Goal: Submit feedback/report problem: Submit feedback/report problem

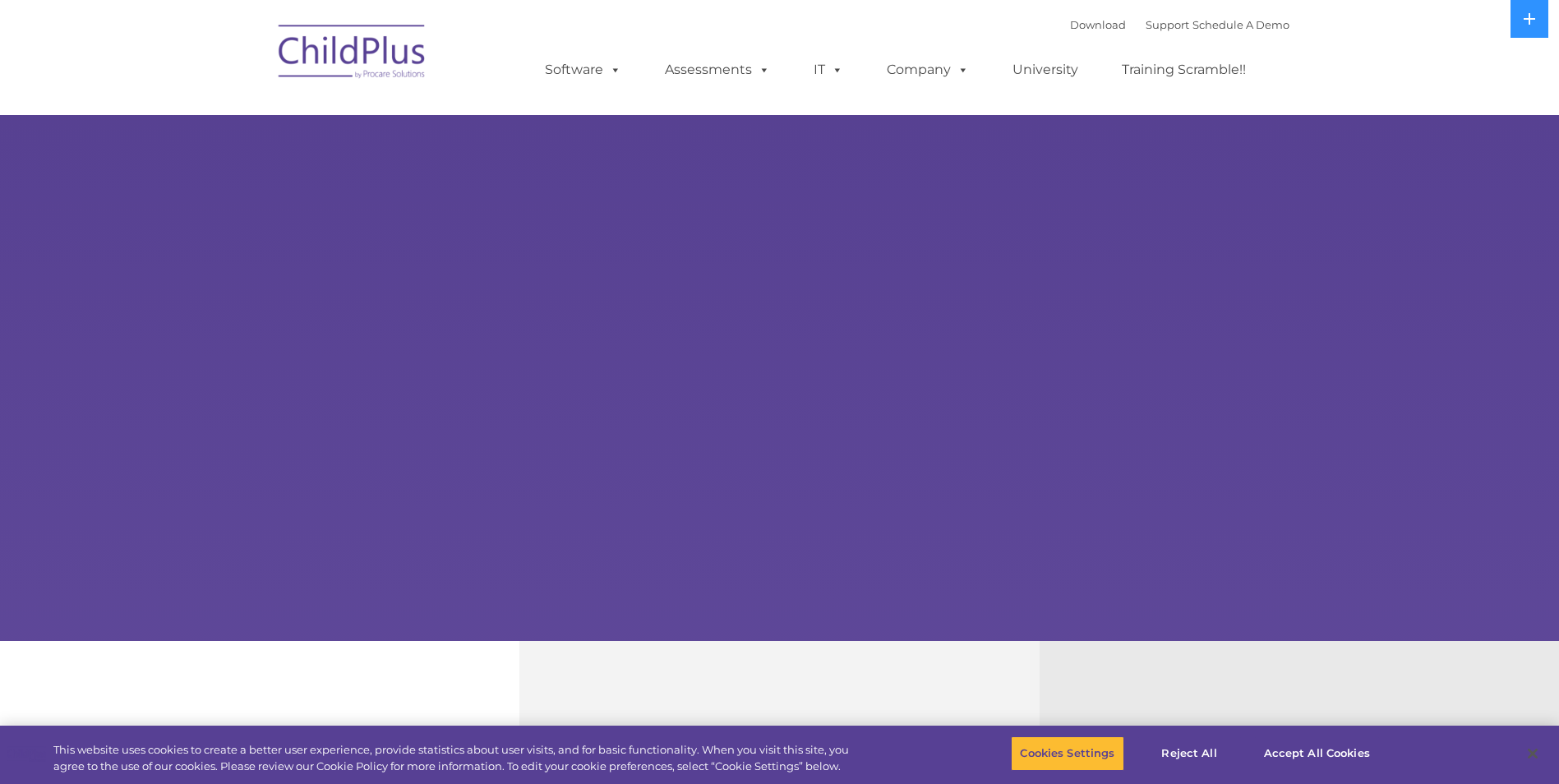
select select "MEDIUM"
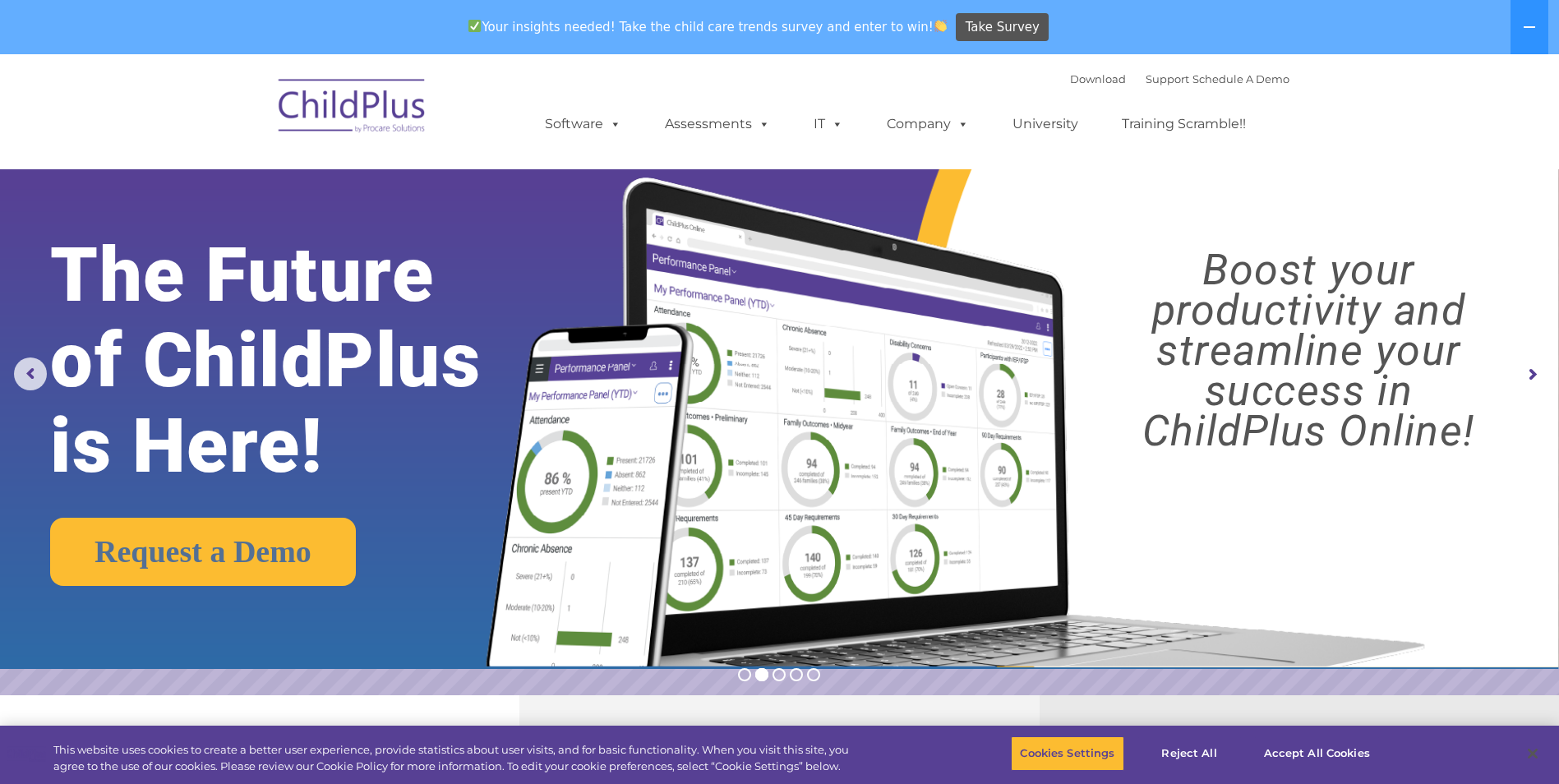
click at [345, 107] on img at bounding box center [352, 108] width 164 height 83
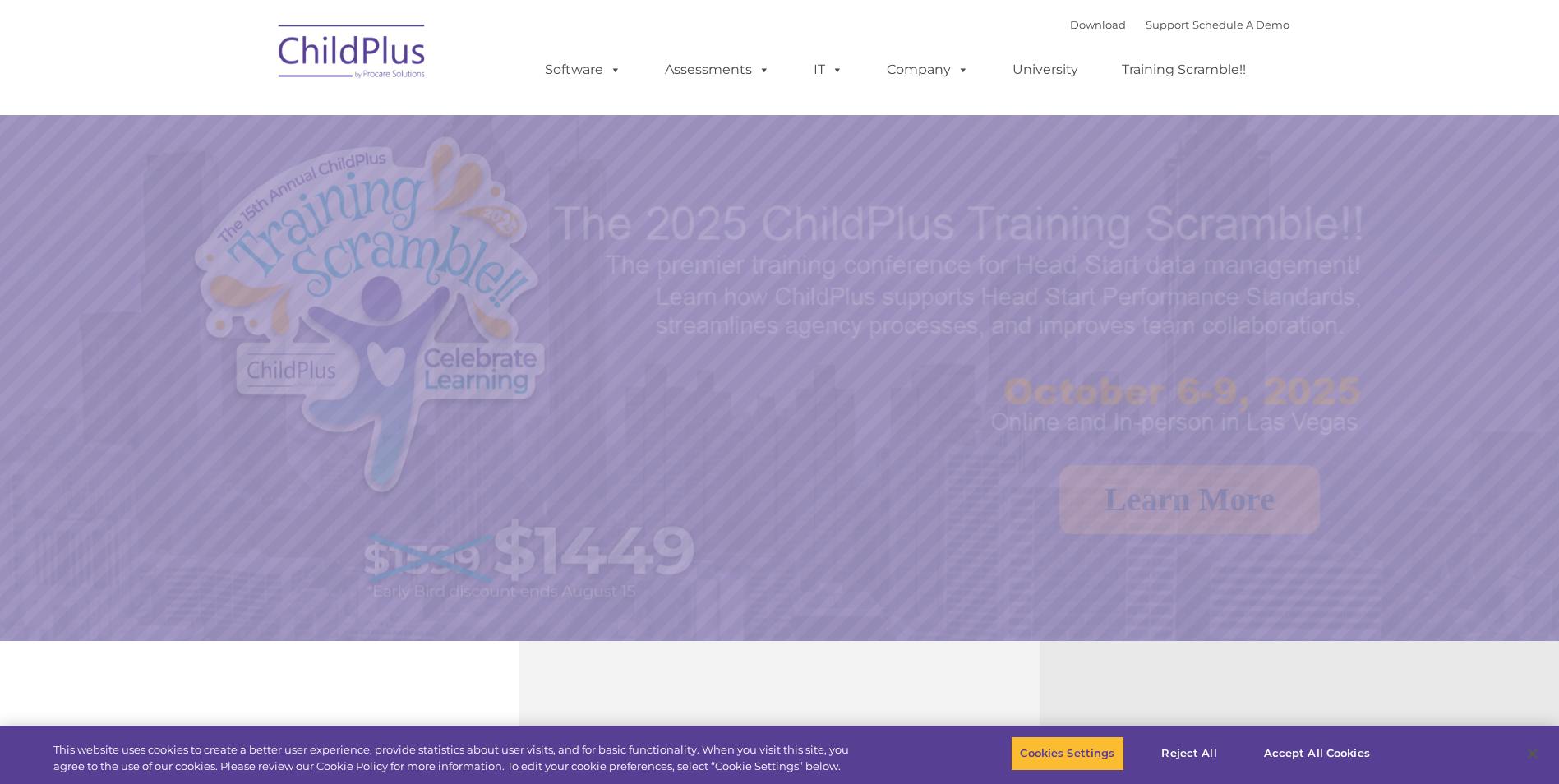
select select "MEDIUM"
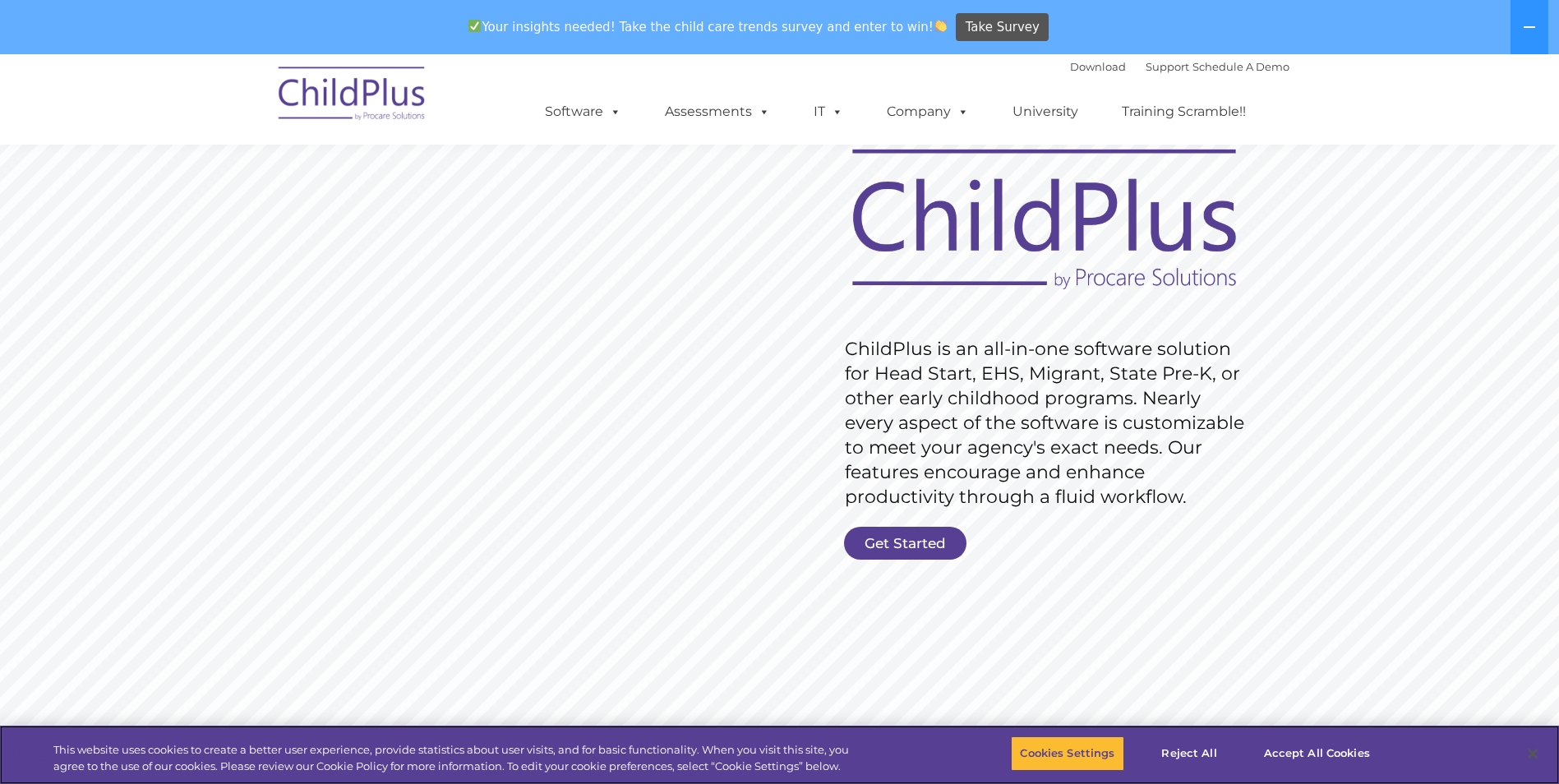
scroll to position [83, 0]
click at [918, 539] on link "Get Started" at bounding box center [905, 541] width 123 height 33
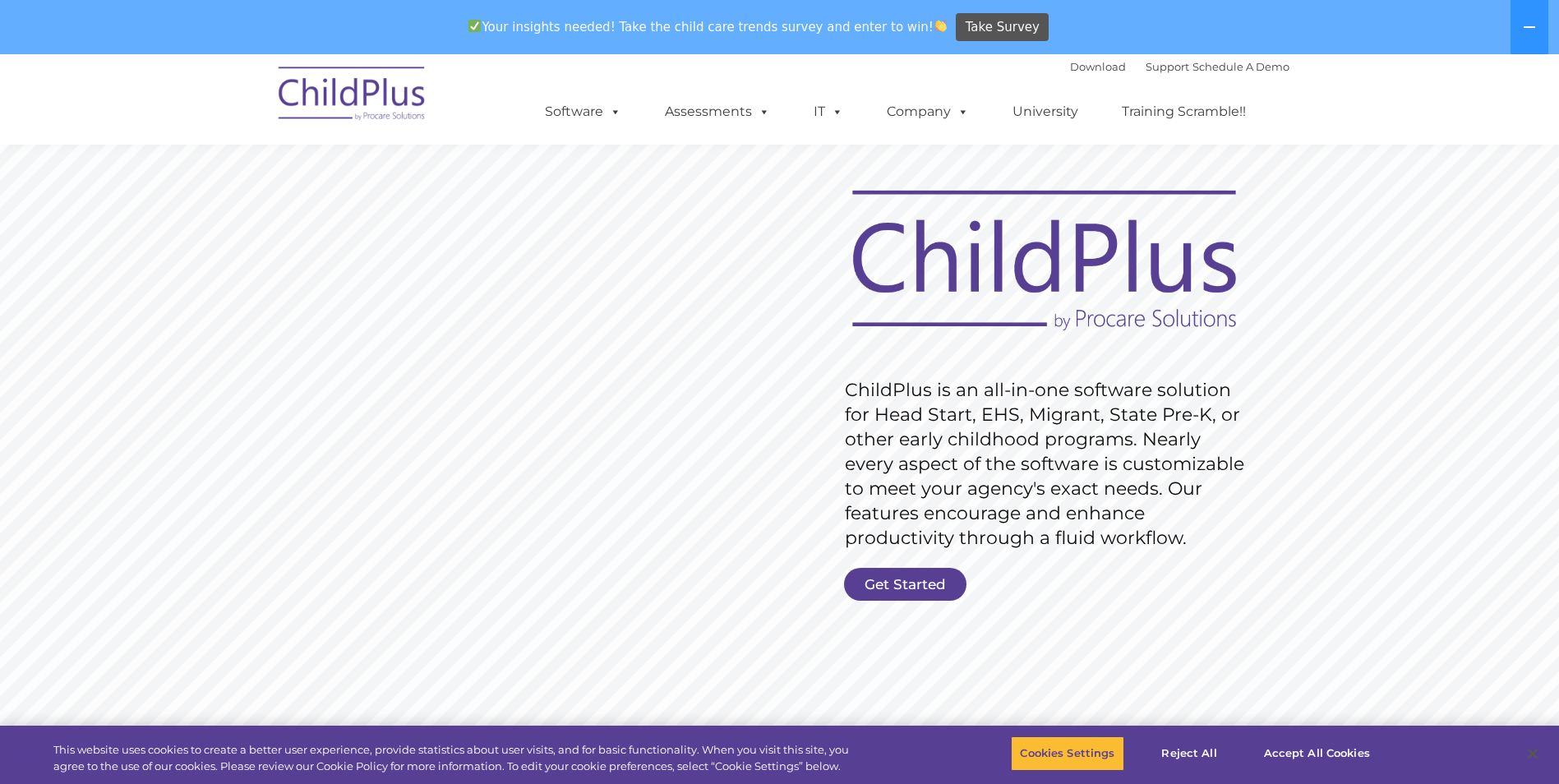
scroll to position [35, 0]
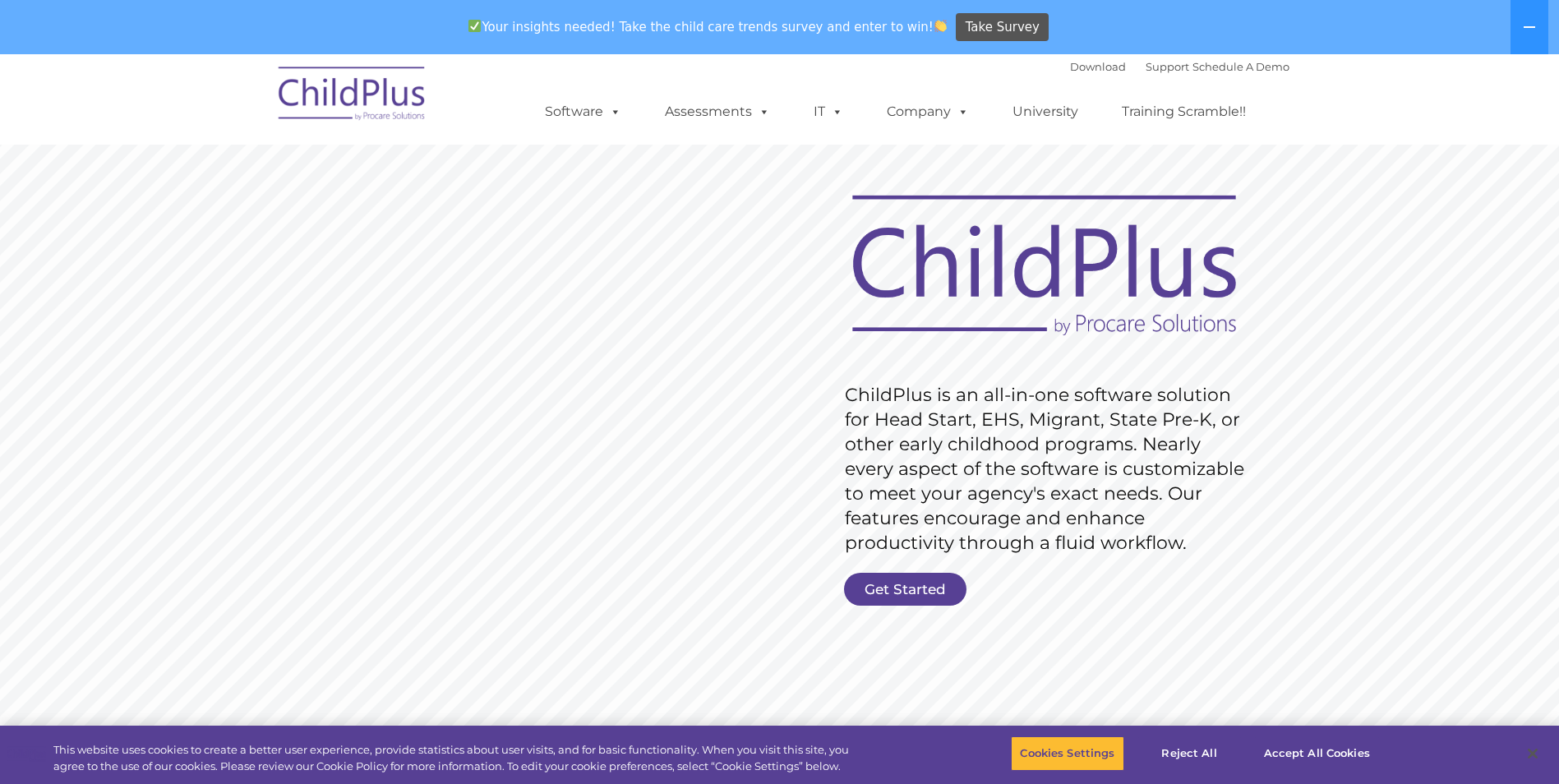
click at [323, 105] on img at bounding box center [352, 96] width 164 height 83
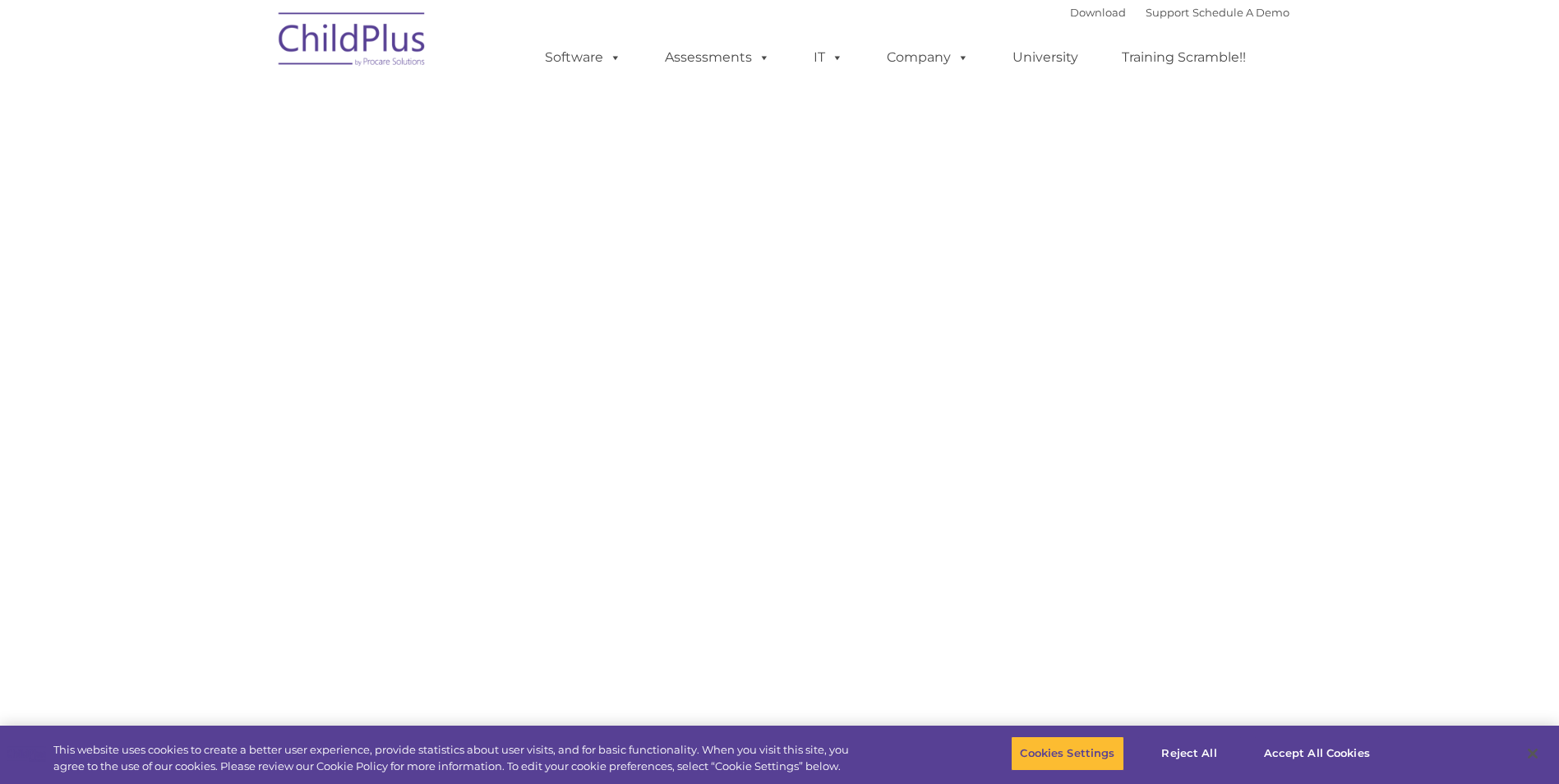
select select "MEDIUM"
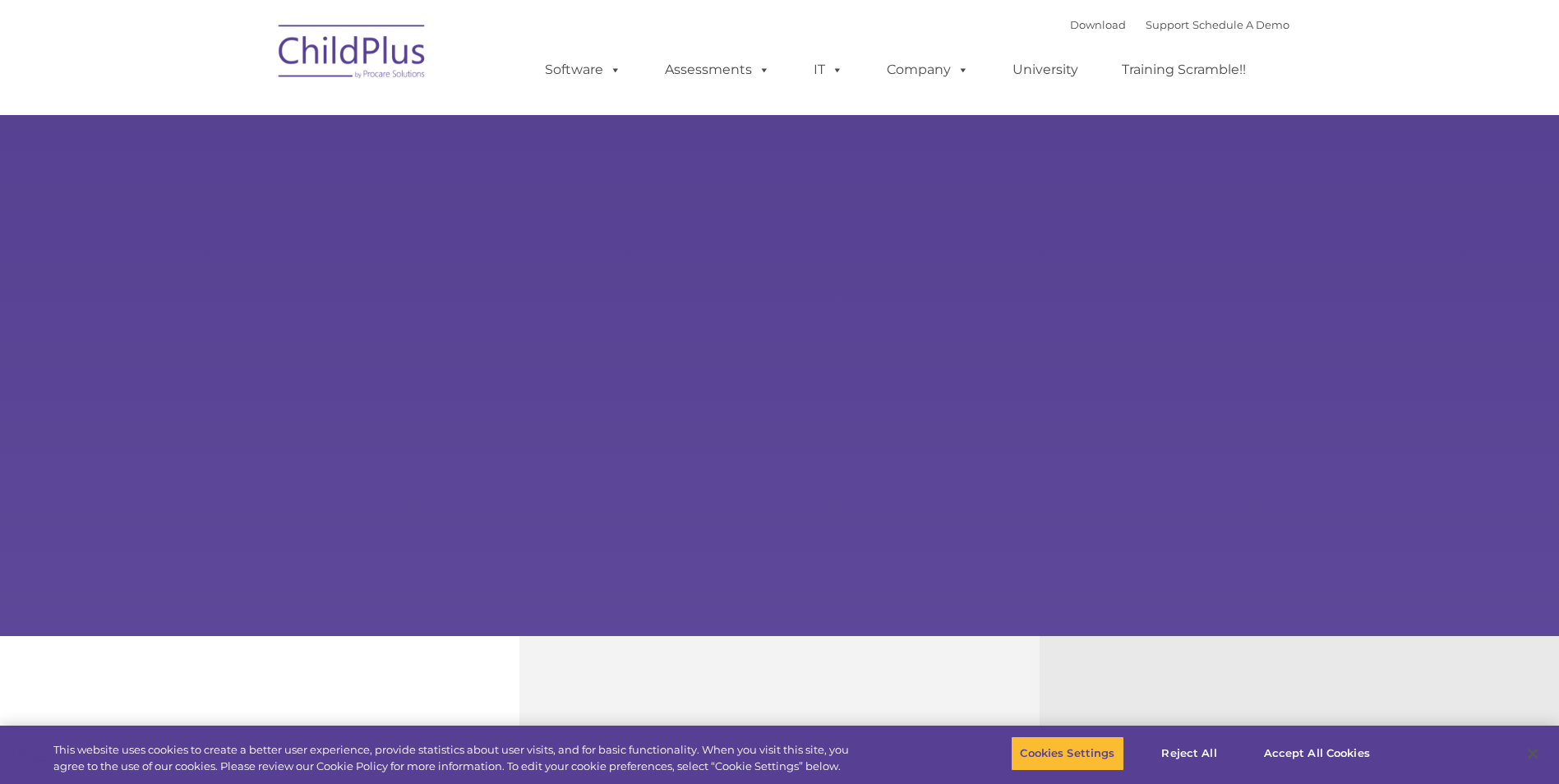
scroll to position [109, 0]
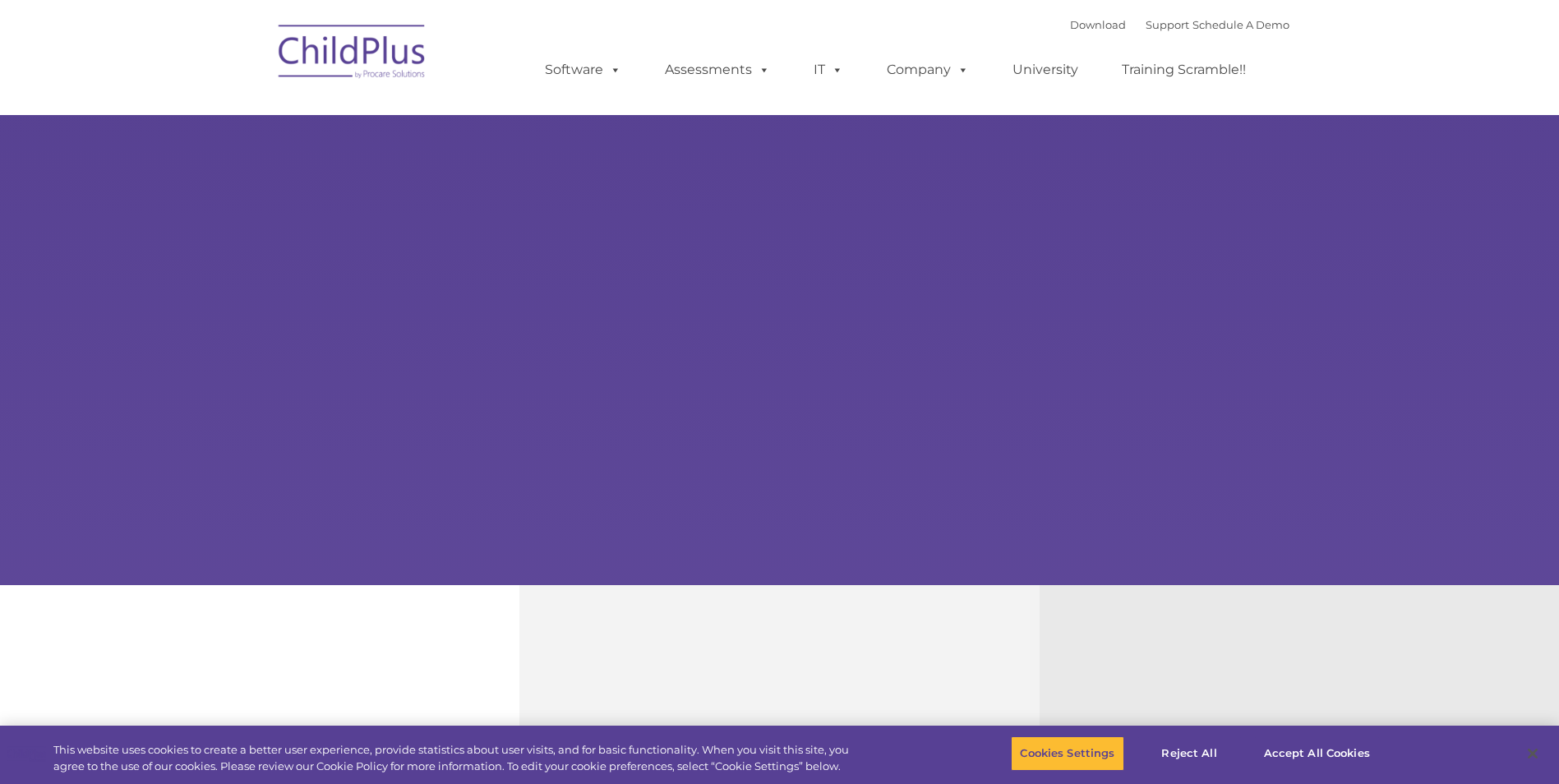
select select "MEDIUM"
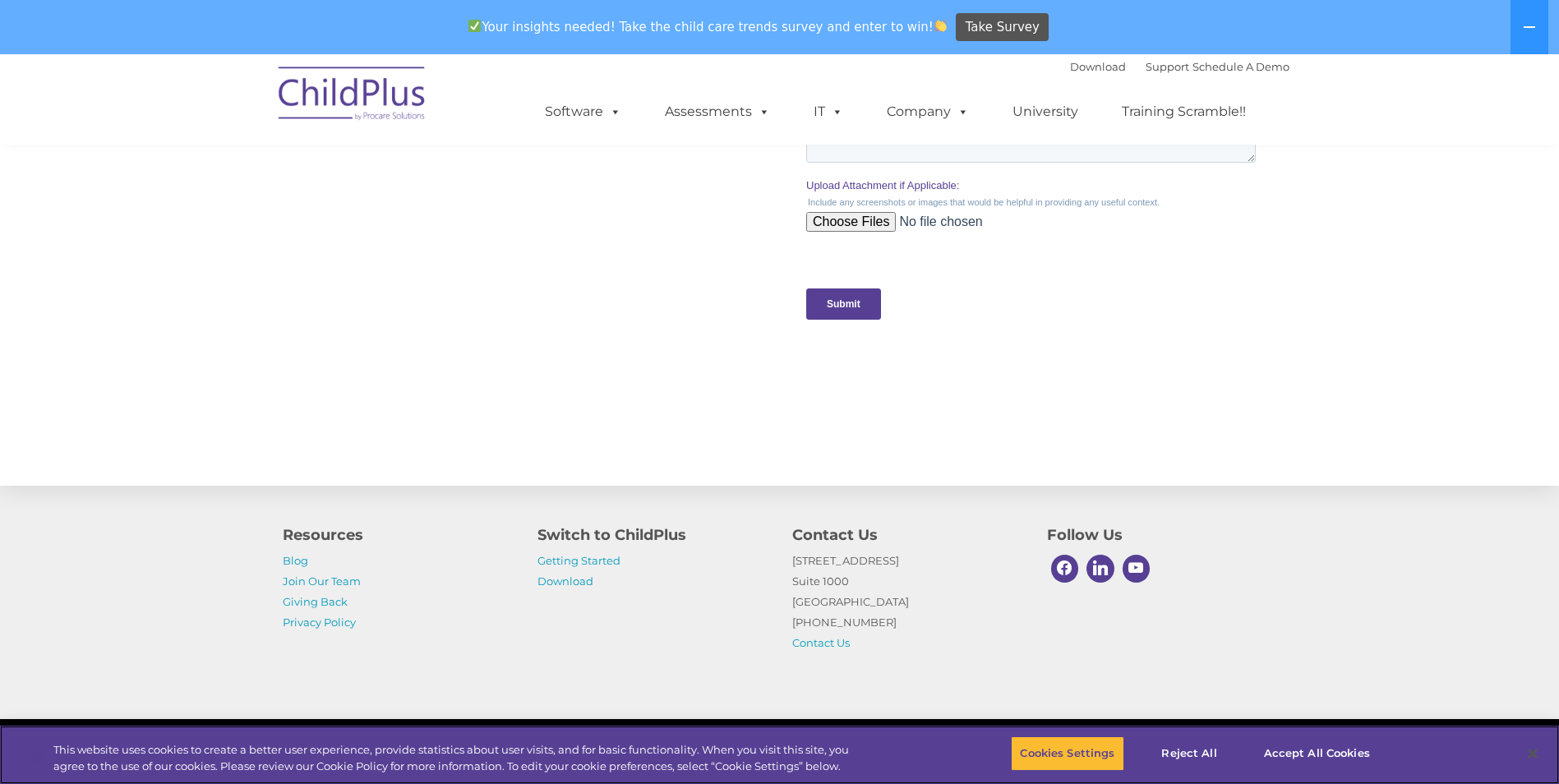
scroll to position [1616, 0]
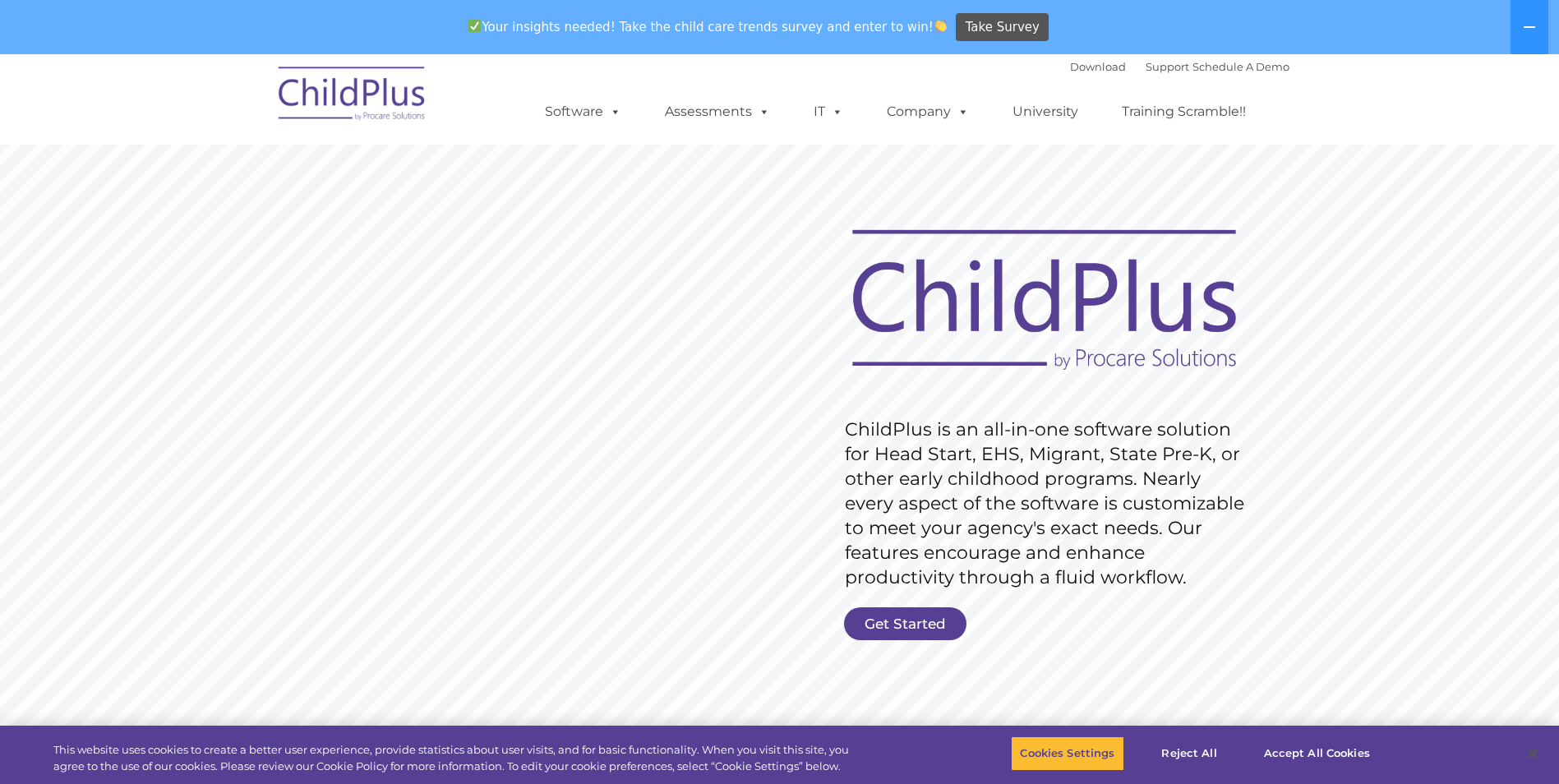
click at [377, 100] on img at bounding box center [352, 96] width 164 height 83
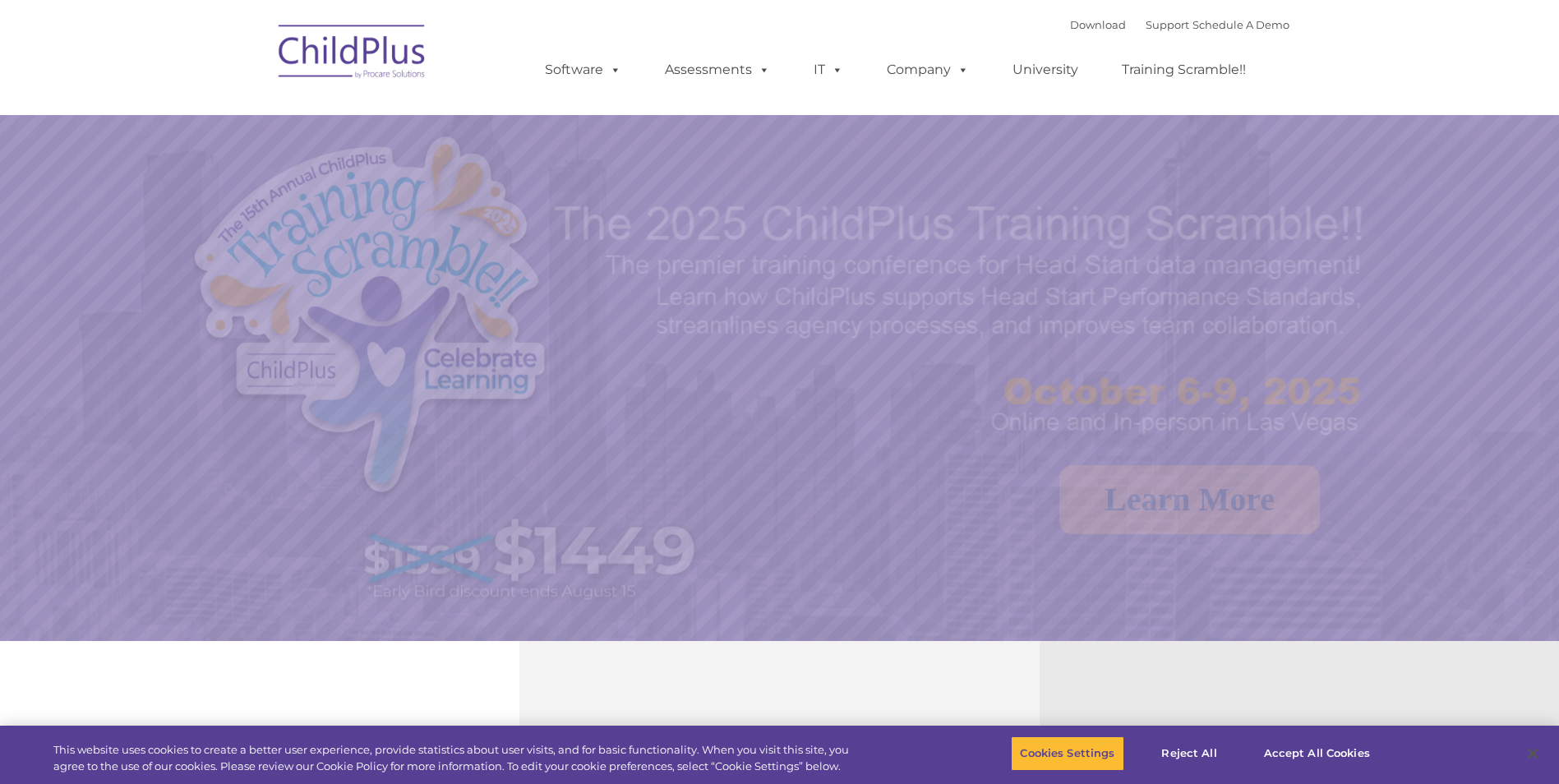
select select "MEDIUM"
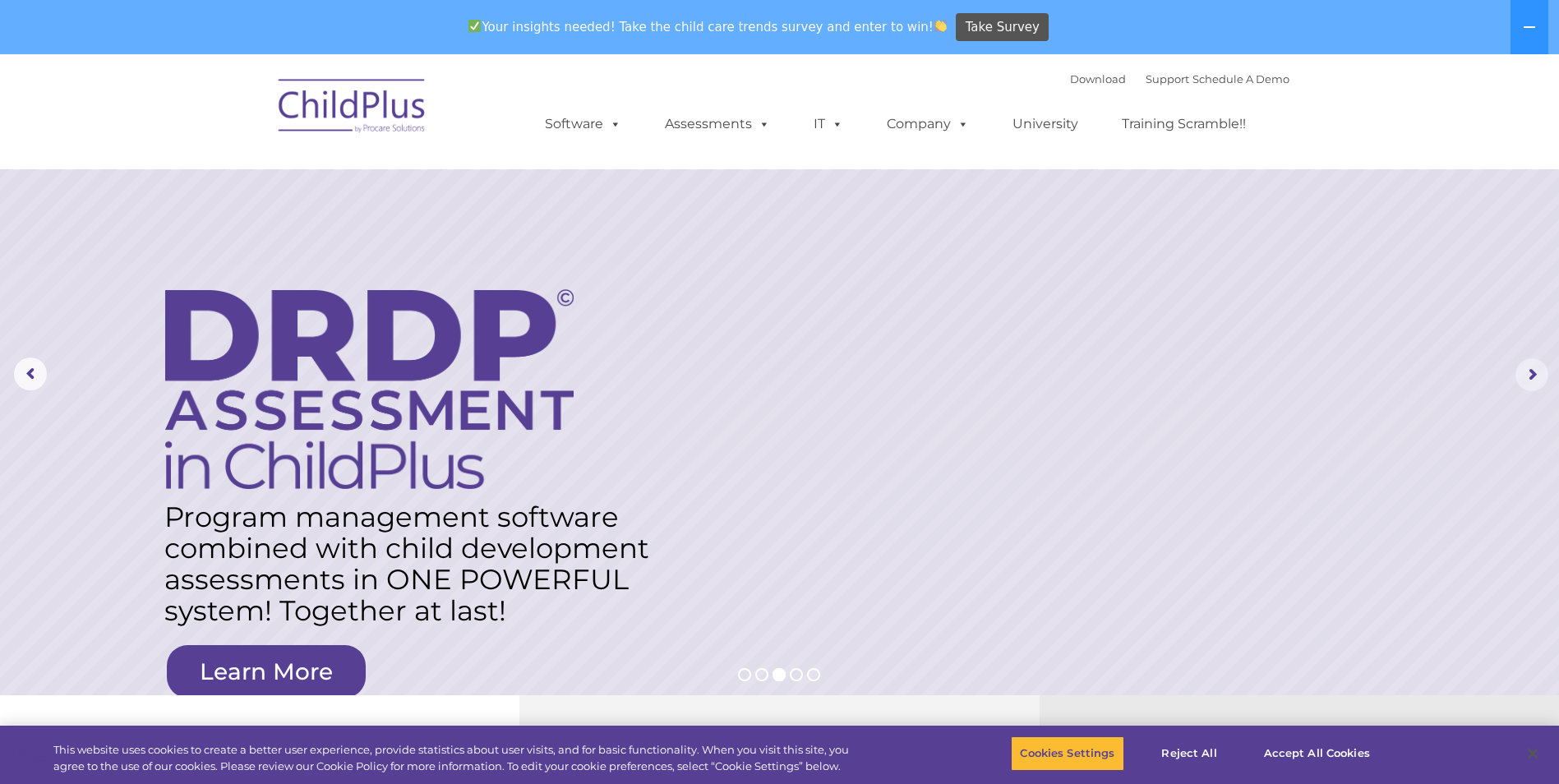
click at [1534, 383] on rs-arrow at bounding box center [1532, 374] width 33 height 33
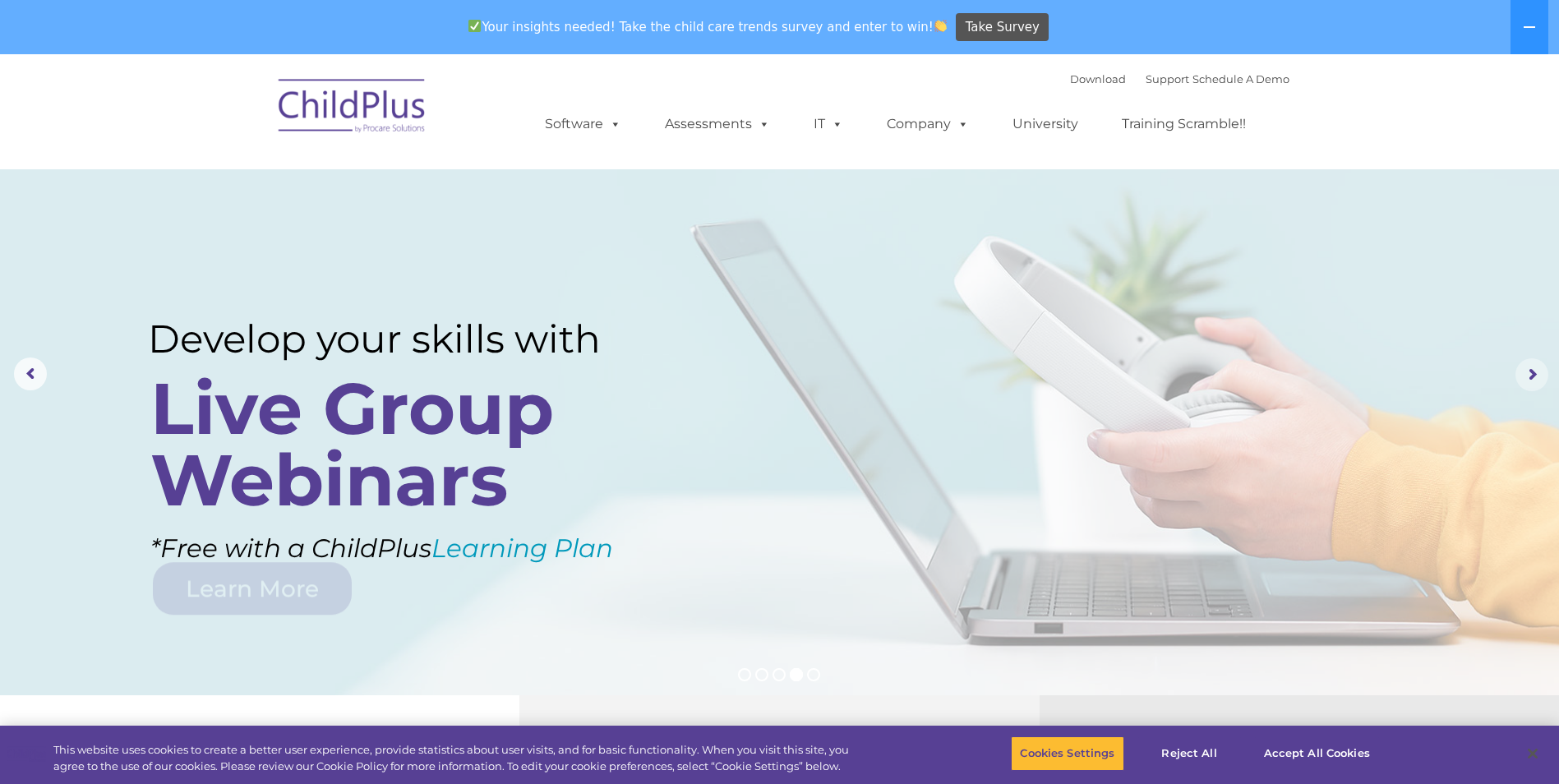
click at [1534, 380] on rs-arrow at bounding box center [1532, 374] width 33 height 33
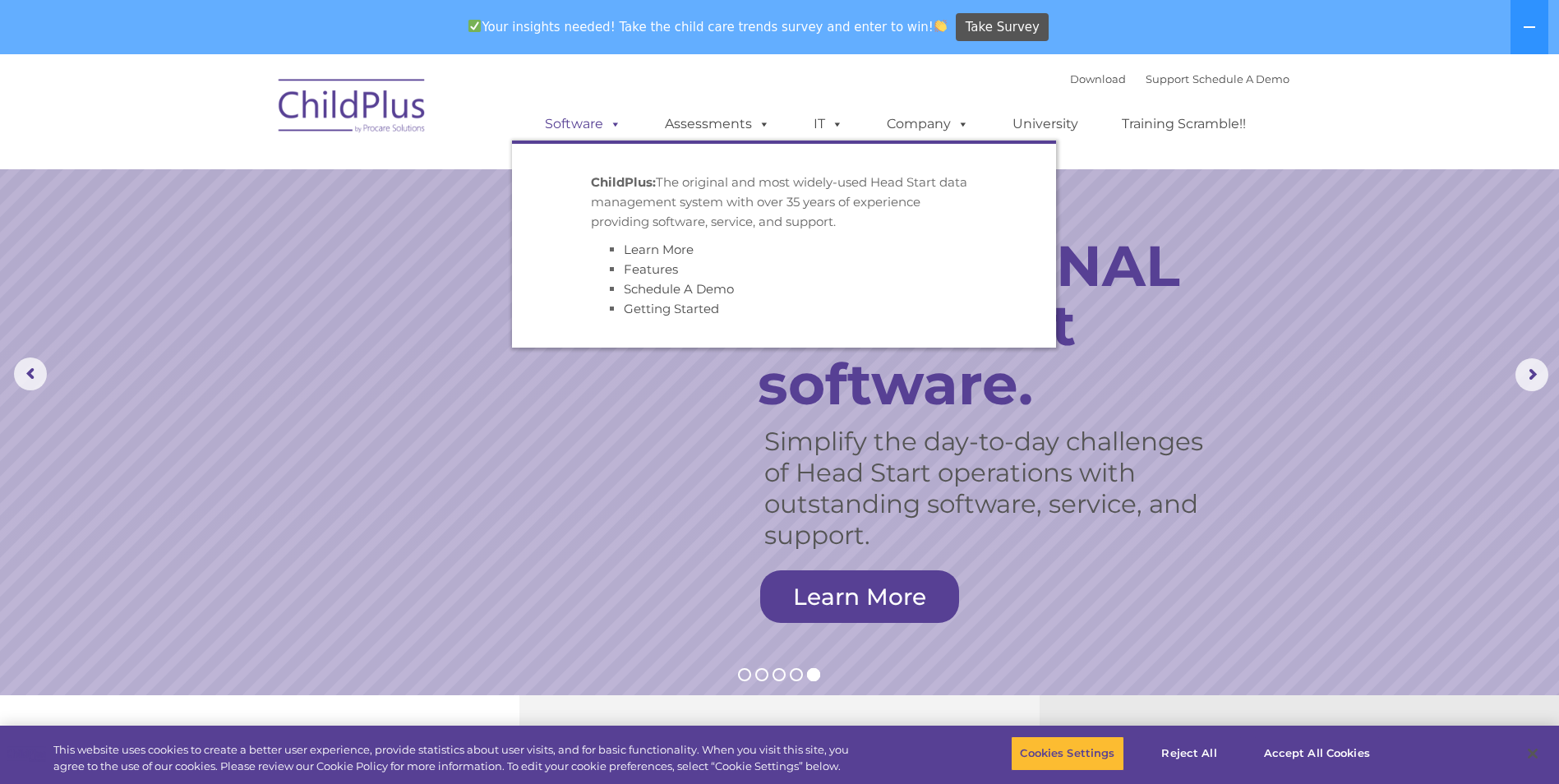
click at [603, 128] on span at bounding box center [612, 124] width 18 height 15
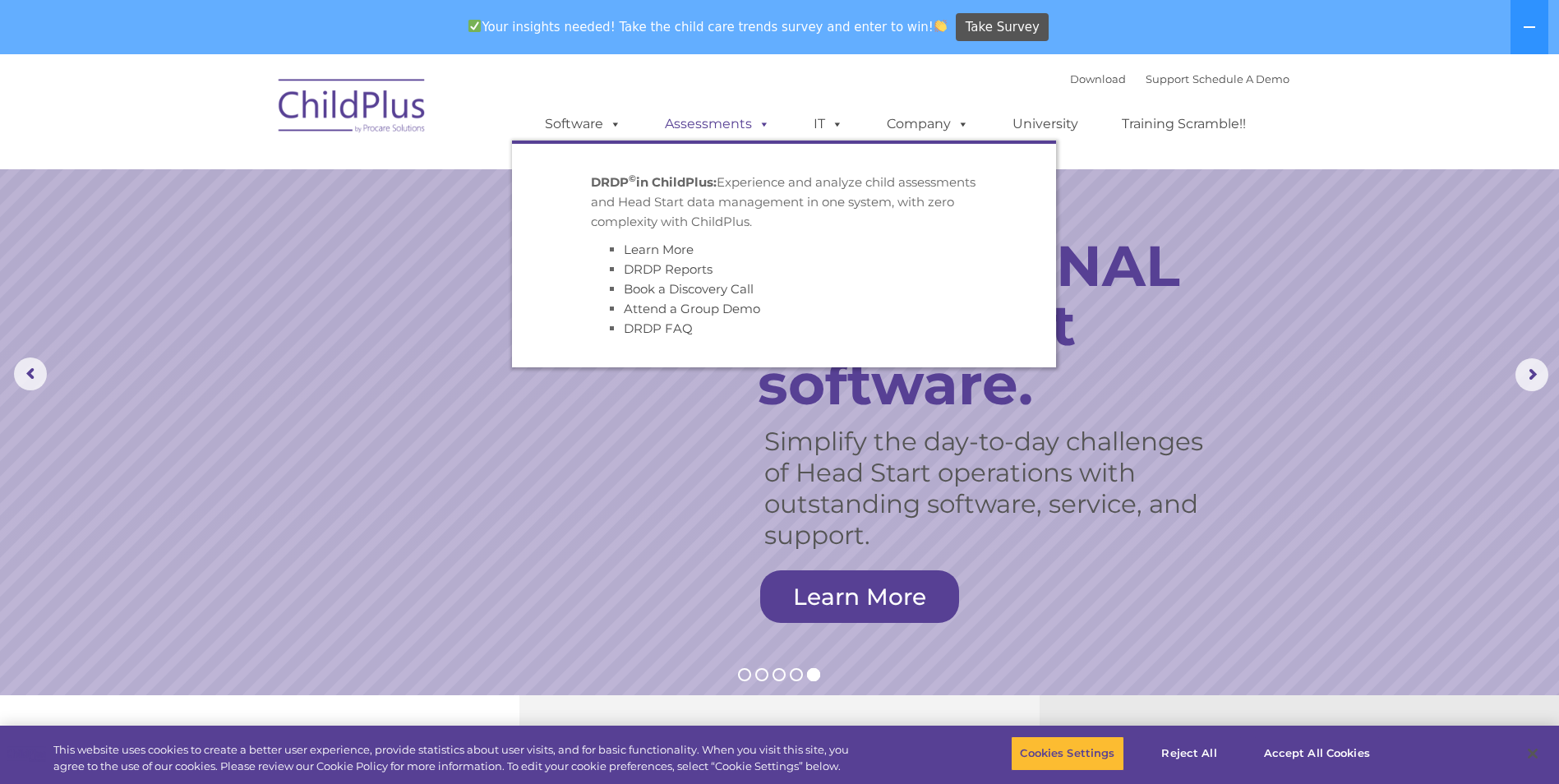
click at [756, 129] on span at bounding box center [760, 124] width 18 height 15
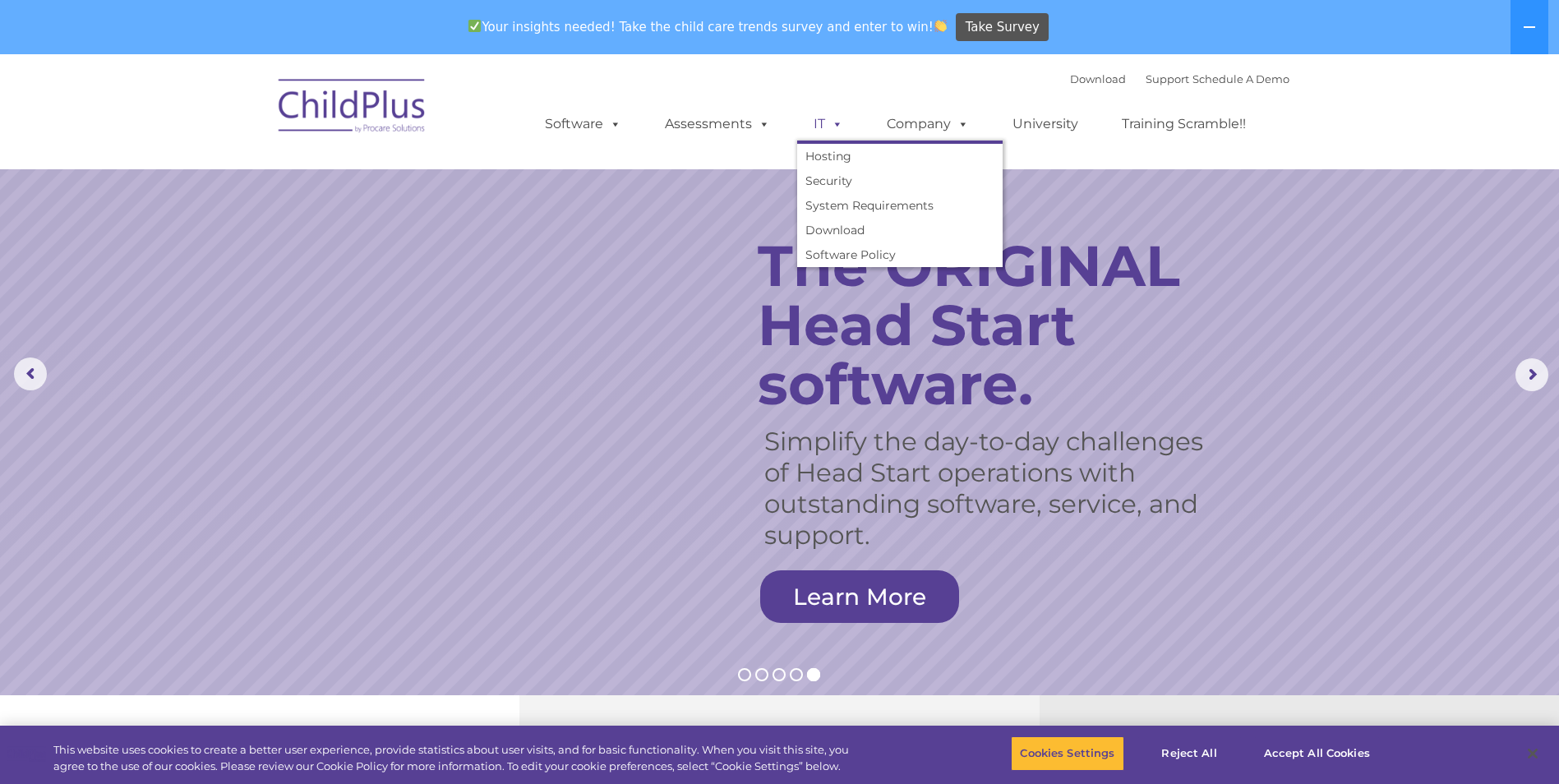
click at [839, 128] on span at bounding box center [834, 124] width 18 height 15
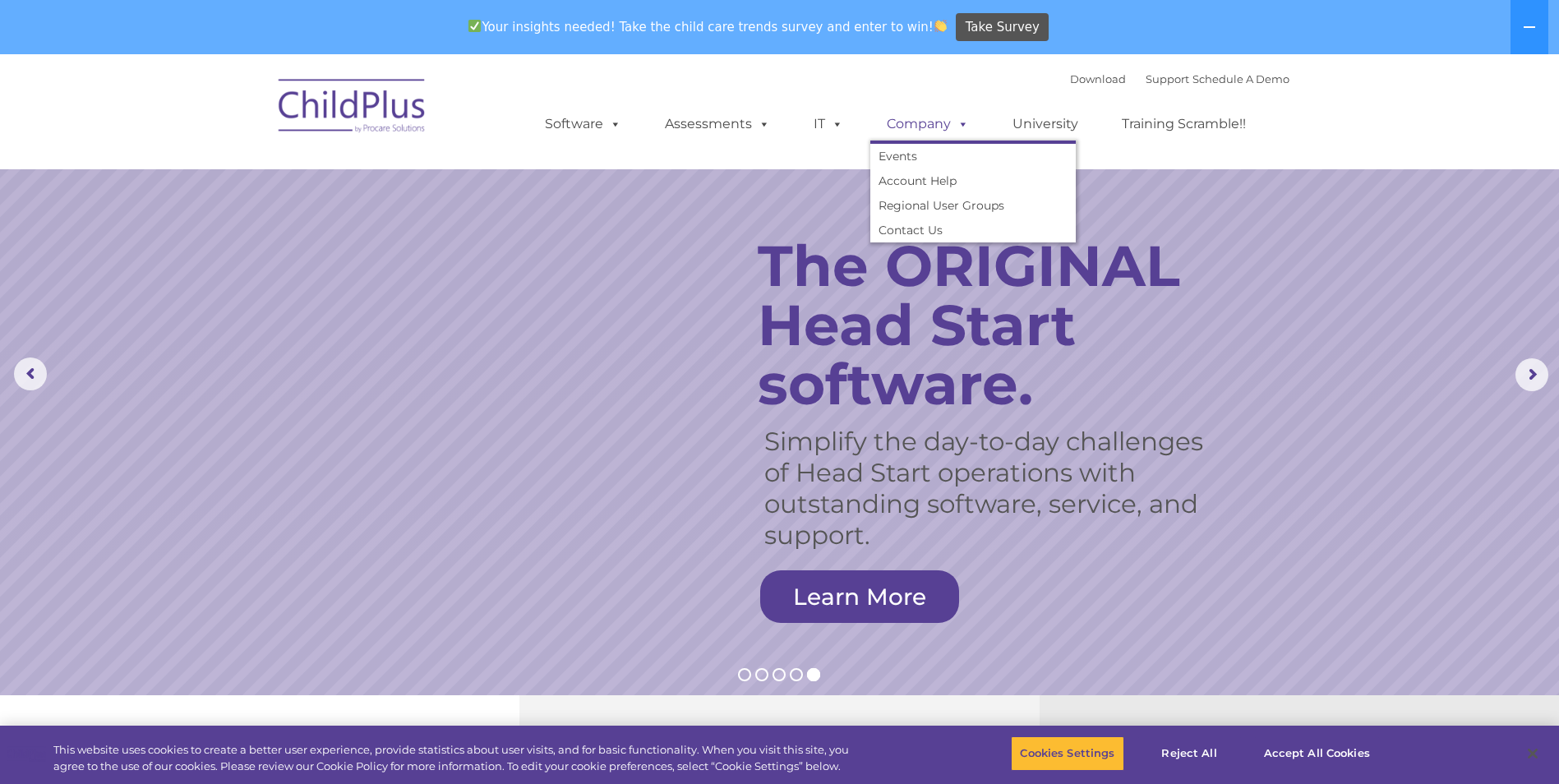
click at [961, 129] on span at bounding box center [960, 124] width 18 height 15
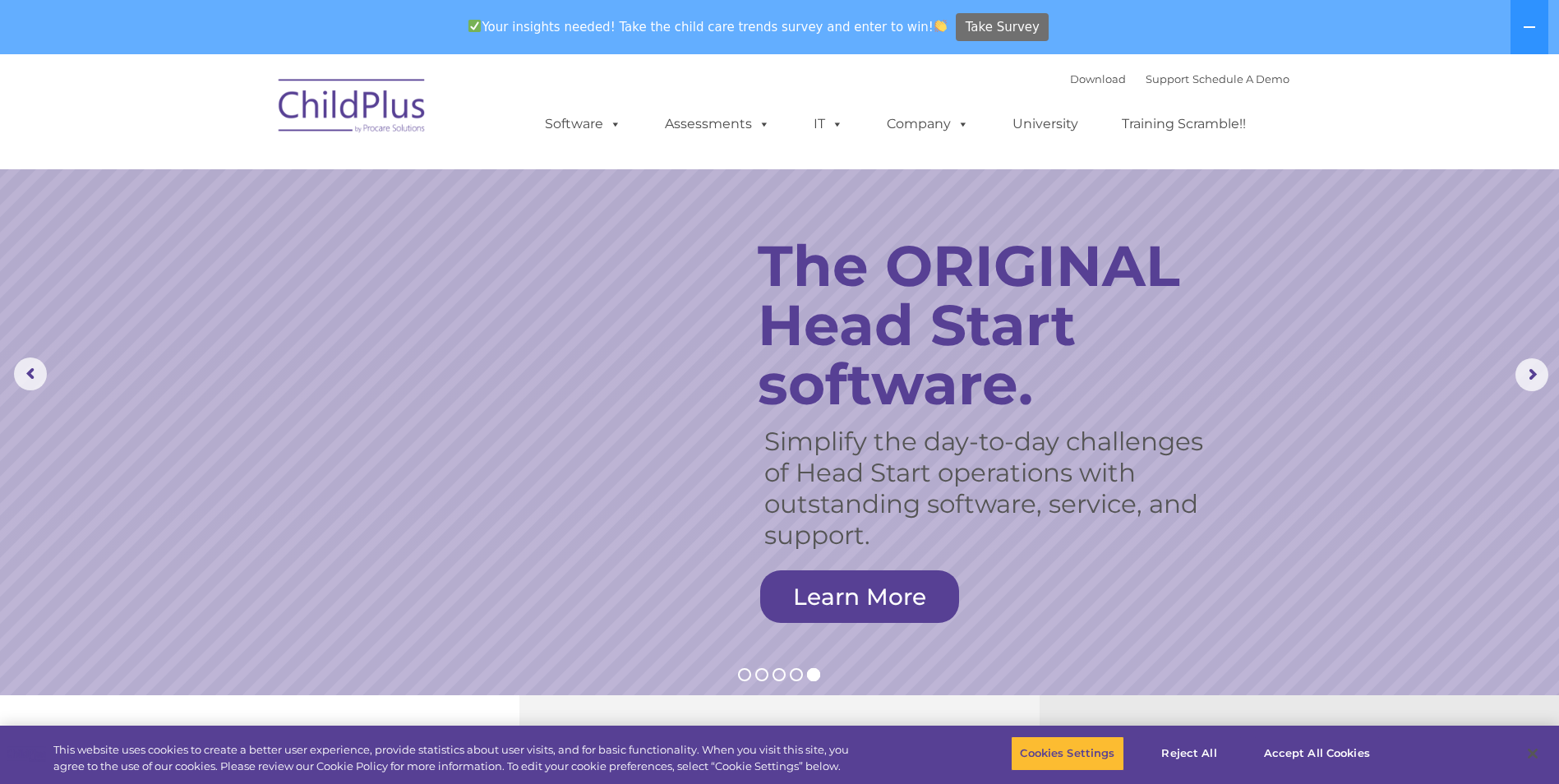
click at [983, 32] on span "Take Survey" at bounding box center [1002, 28] width 74 height 29
